Goal: Transaction & Acquisition: Download file/media

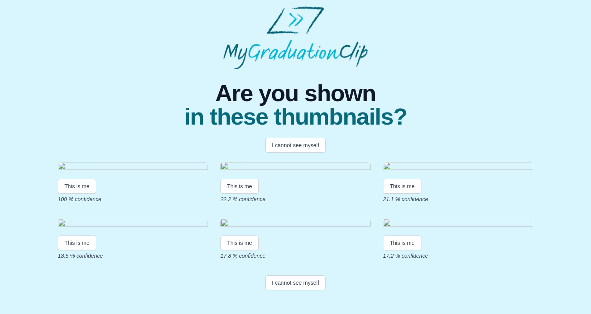
scroll to position [70, 0]
click at [96, 162] on img at bounding box center [133, 167] width 150 height 11
click at [82, 190] on button "This is me" at bounding box center [77, 186] width 38 height 15
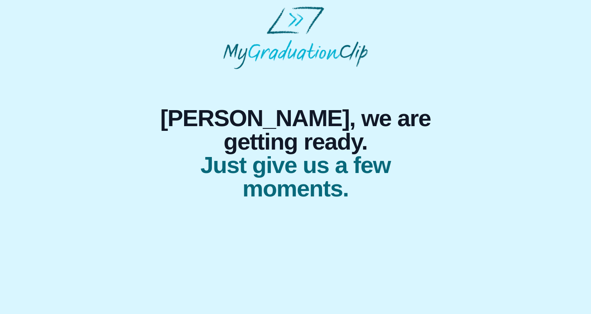
scroll to position [0, 0]
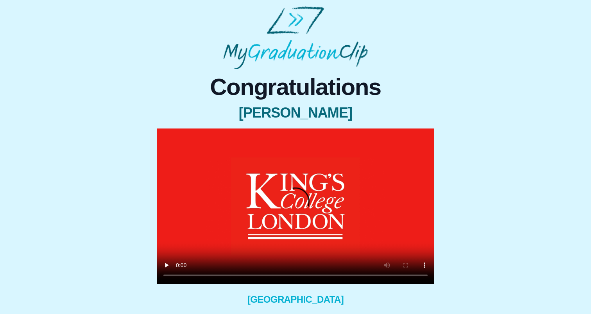
click at [164, 134] on video at bounding box center [295, 207] width 277 height 156
click at [170, 138] on video at bounding box center [295, 207] width 277 height 156
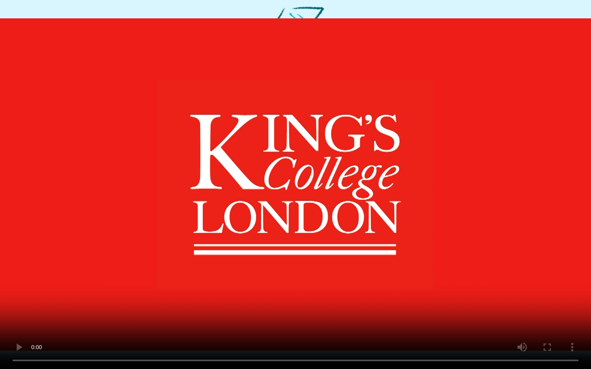
click at [297, 314] on video at bounding box center [295, 184] width 591 height 369
click at [326, 314] on video at bounding box center [295, 184] width 591 height 369
click at [297, 314] on video at bounding box center [295, 184] width 591 height 369
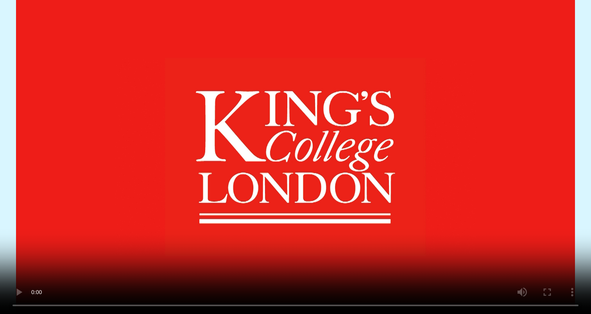
scroll to position [51, 0]
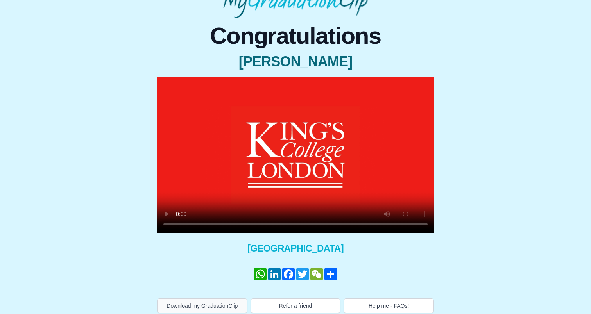
click at [226, 301] on button "Download my GraduationClip" at bounding box center [202, 306] width 90 height 15
